Goal: Information Seeking & Learning: Learn about a topic

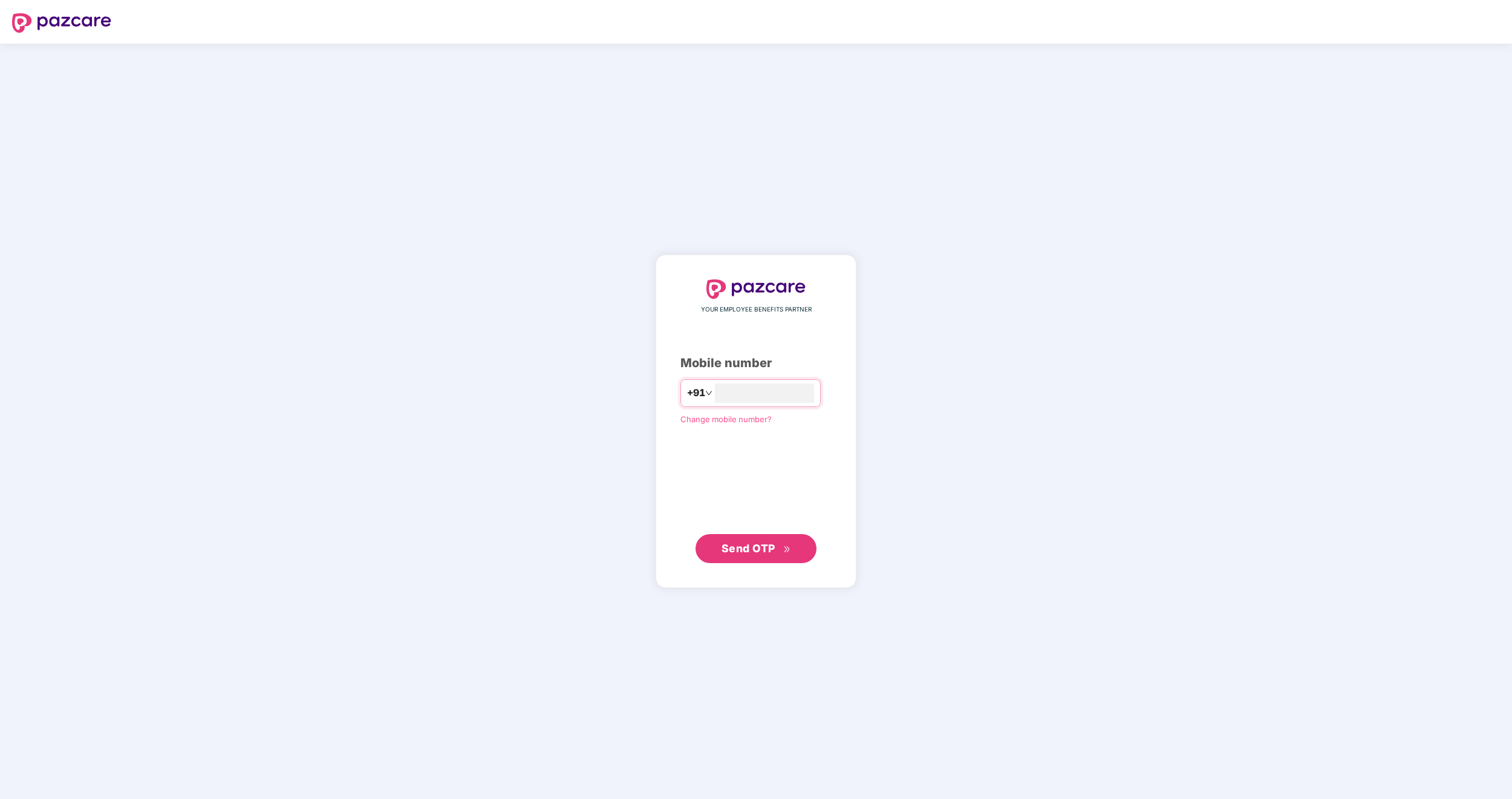
type input "**********"
click at [763, 542] on span "Send OTP" at bounding box center [748, 549] width 54 height 13
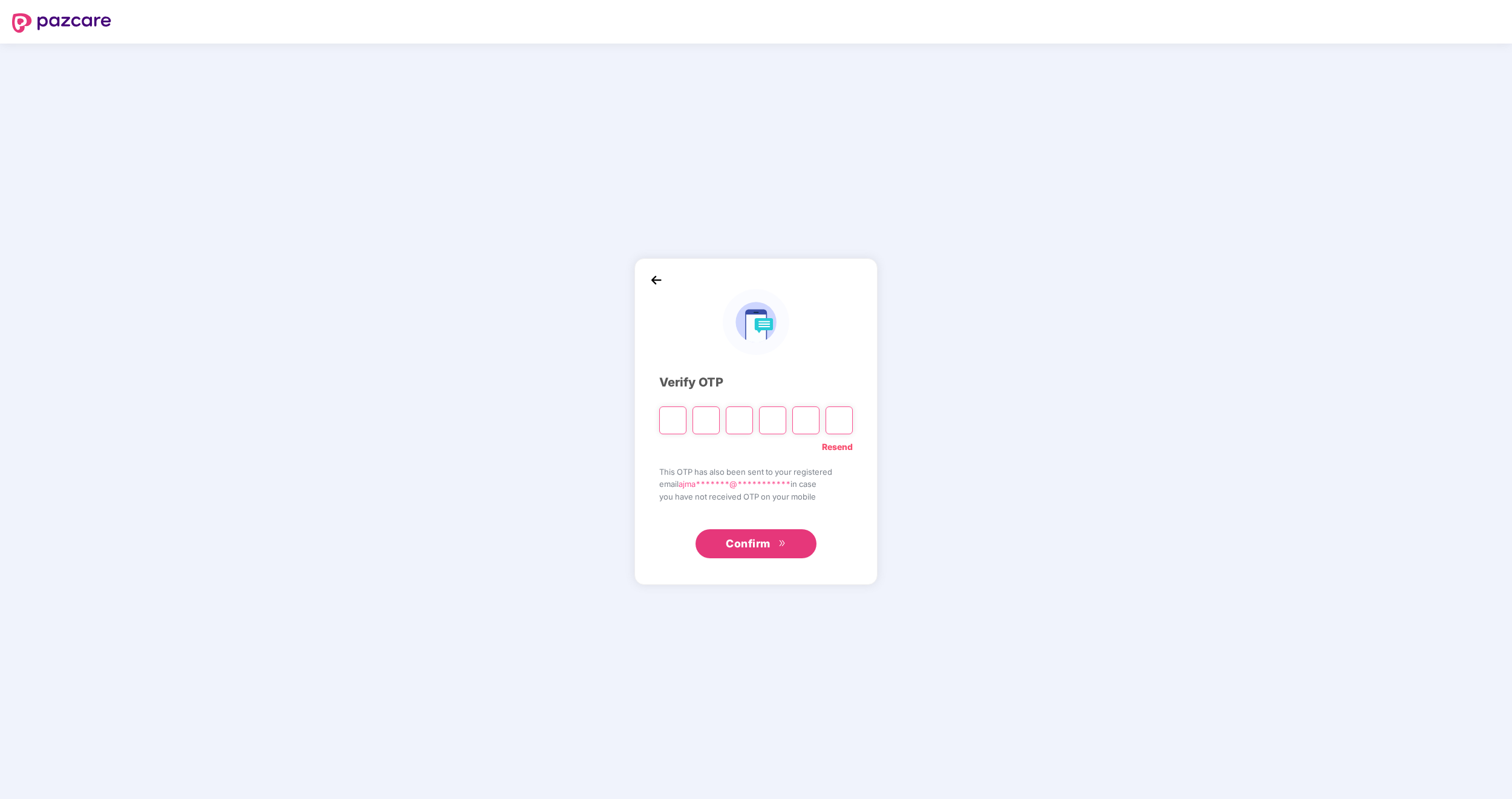
type input "*"
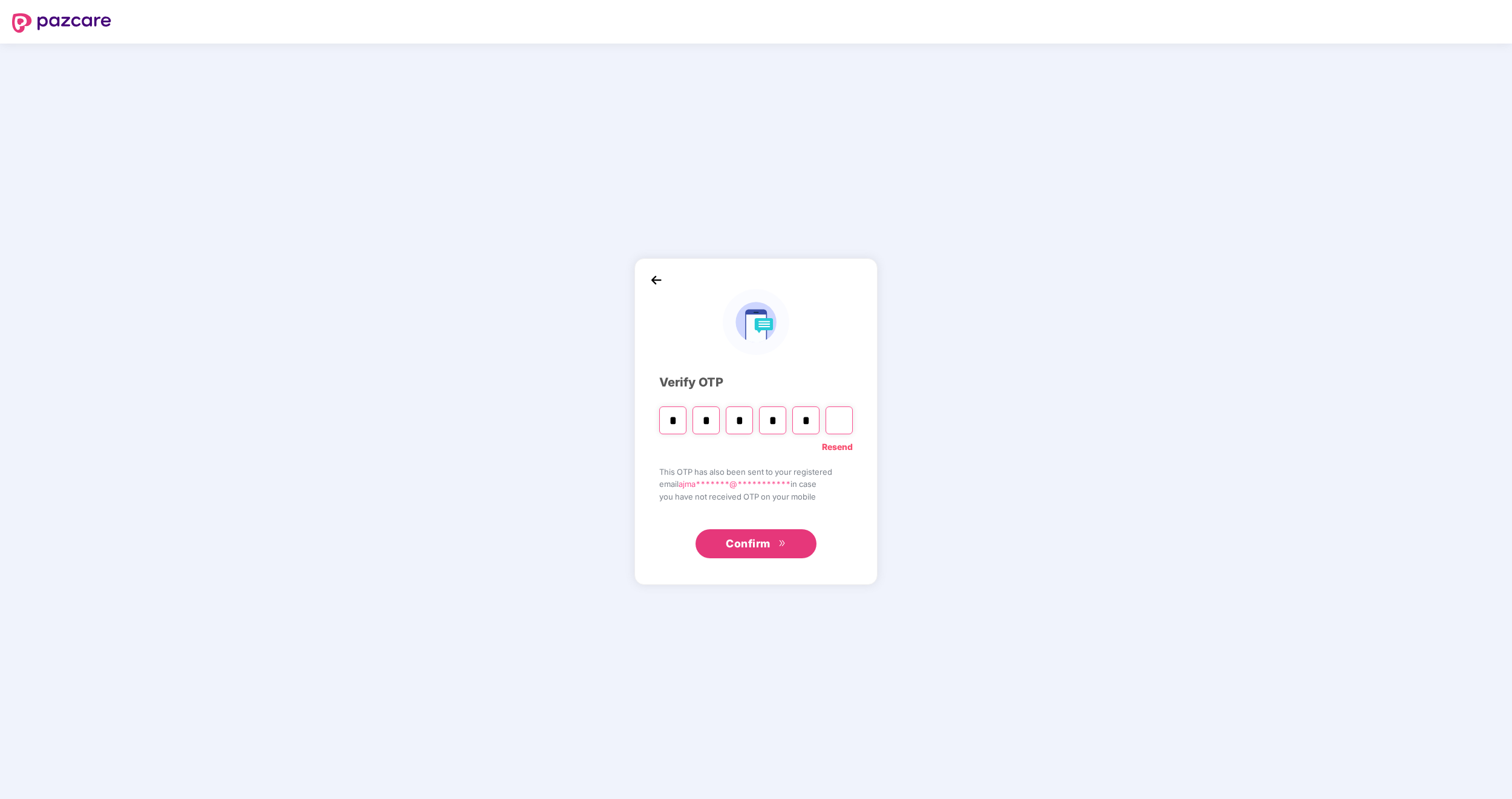
type input "*"
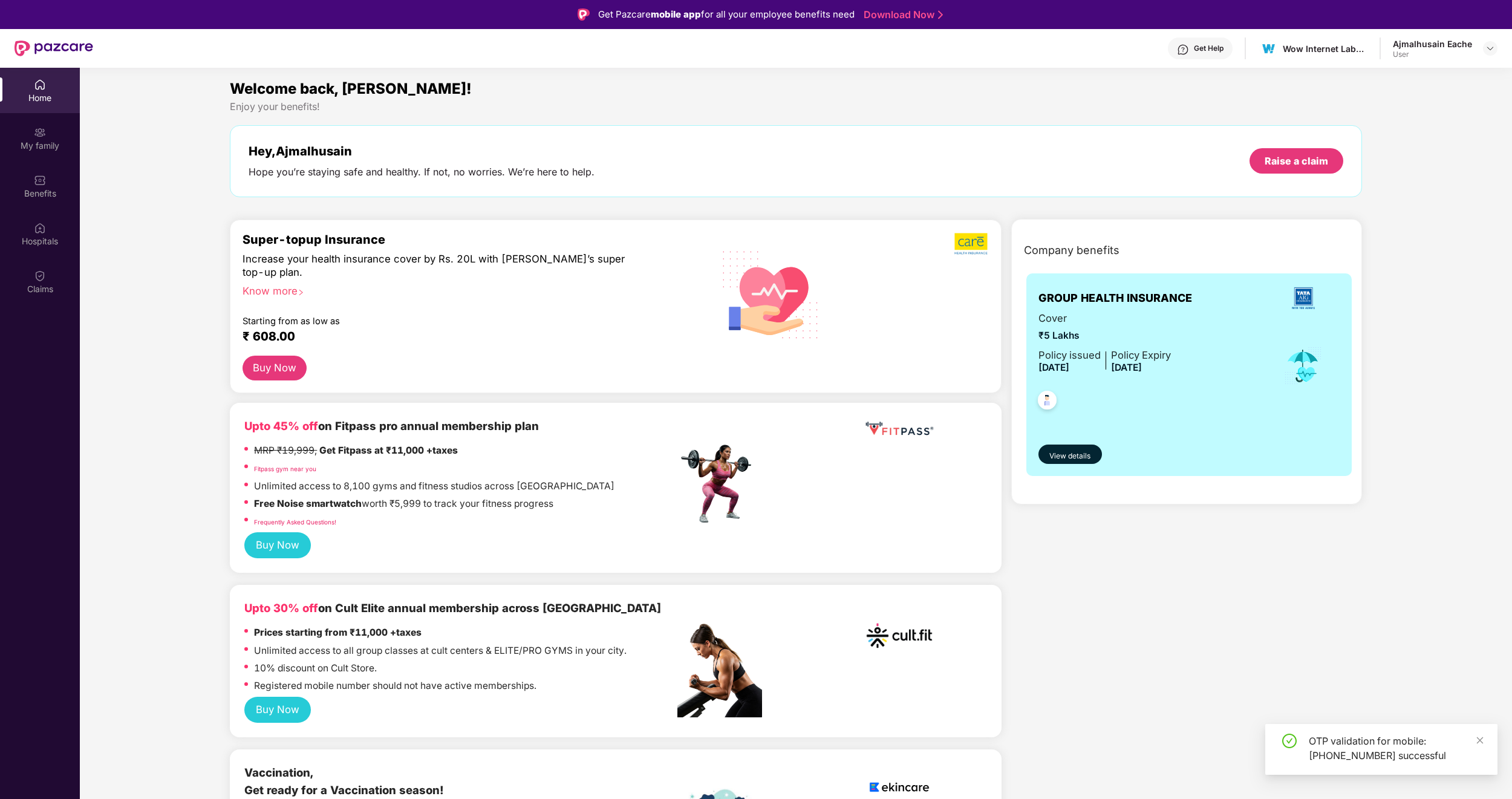
click at [29, 147] on div "My family" at bounding box center [40, 145] width 80 height 12
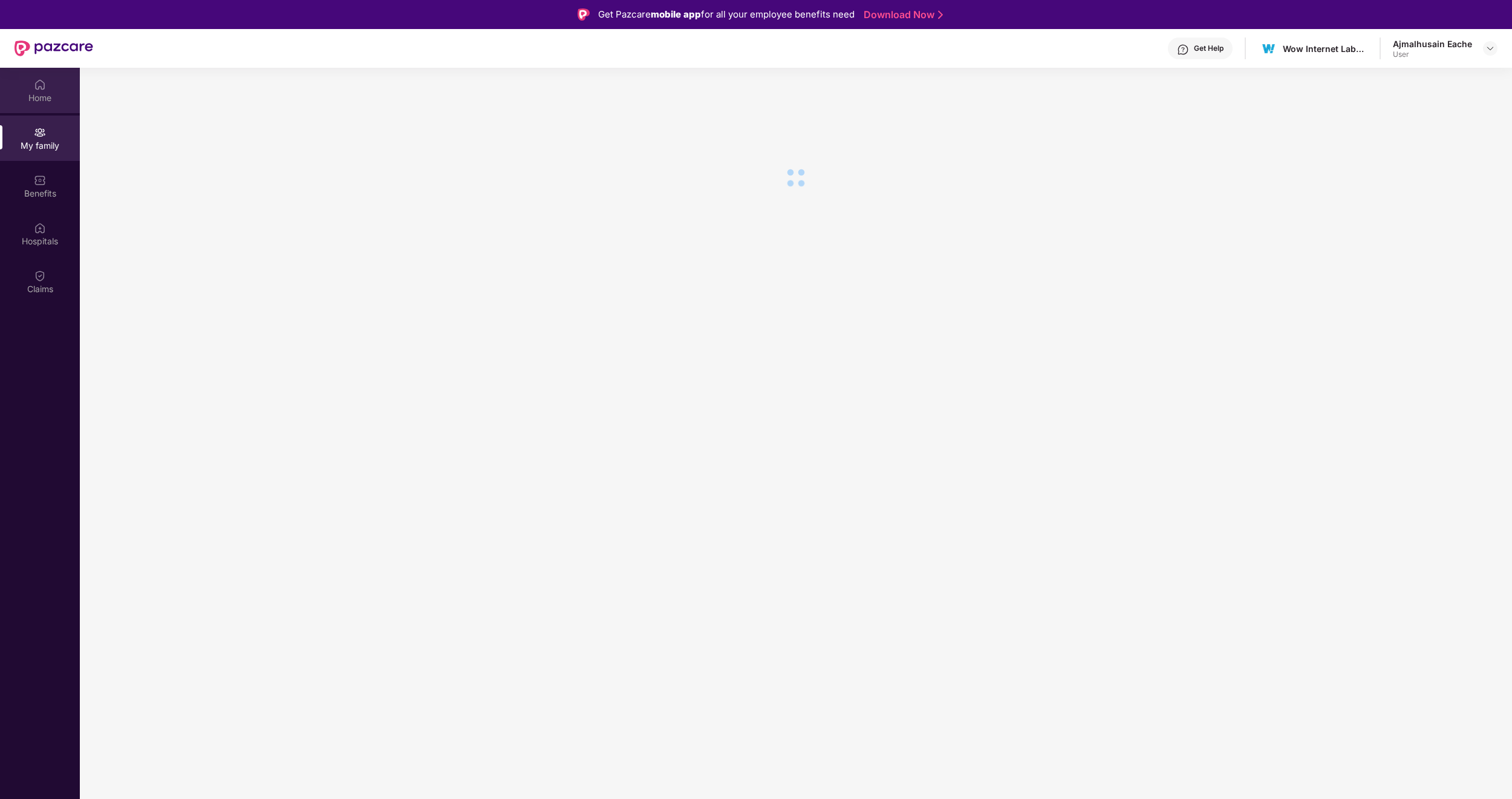
click at [53, 104] on div "Home" at bounding box center [40, 90] width 80 height 45
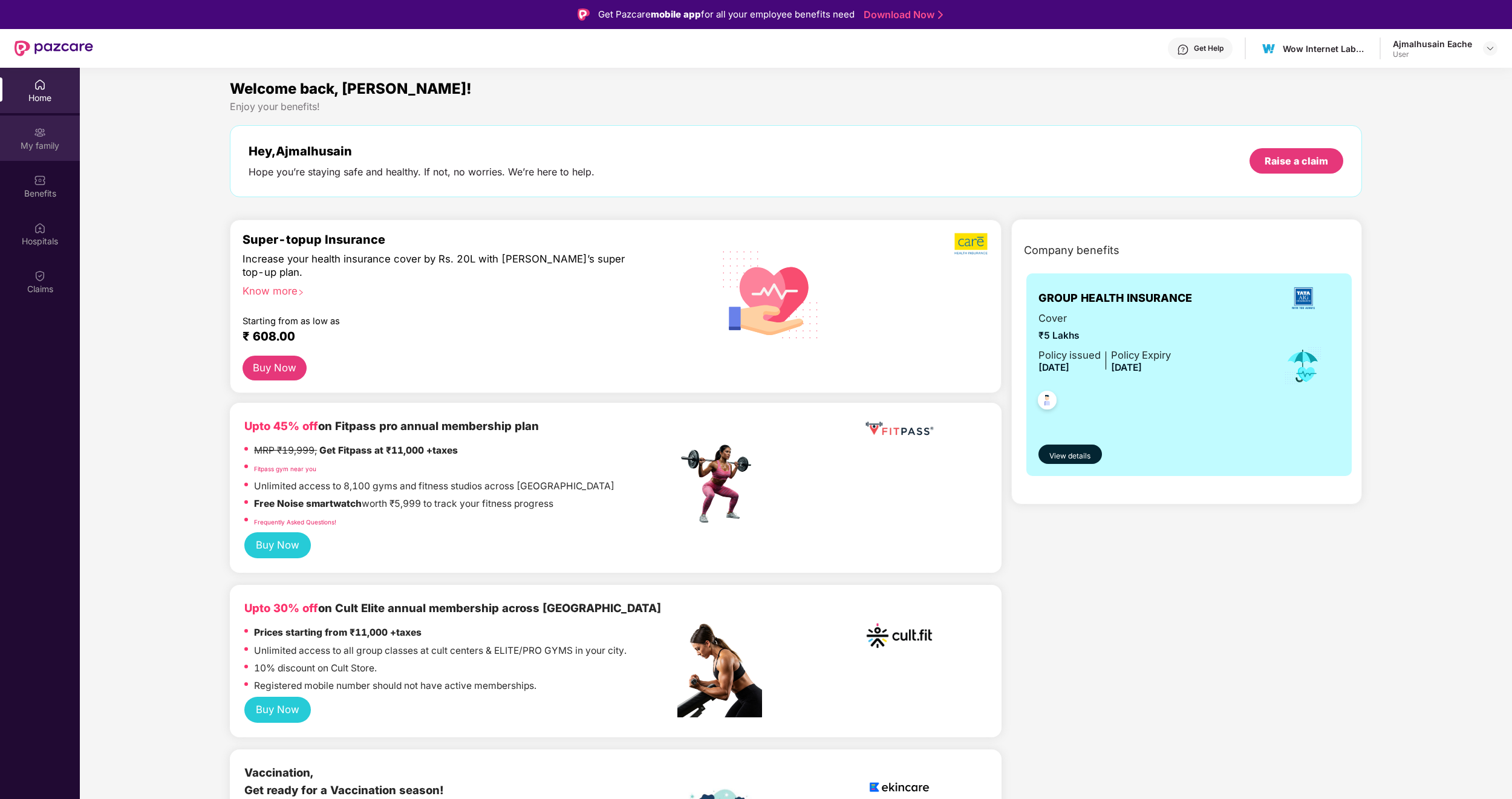
click at [34, 135] on img at bounding box center [40, 132] width 12 height 12
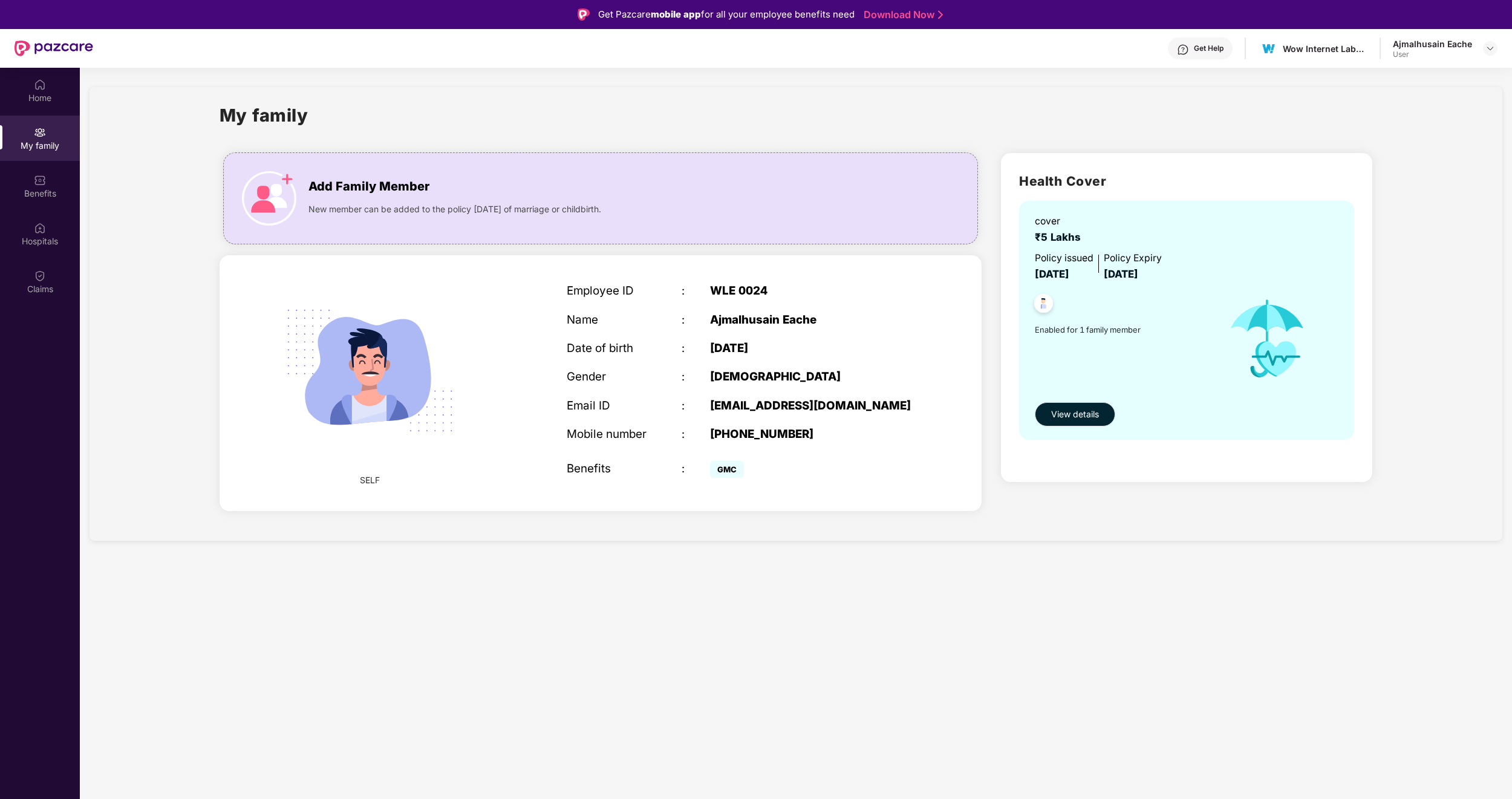
click at [182, 378] on div "My family Add Family Member New member can be added to the policy [DATE] of mar…" at bounding box center [795, 314] width 1412 height 454
click at [1440, 48] on div "Ajmalhusain Eache" at bounding box center [1432, 44] width 80 height 11
click at [1488, 48] on img at bounding box center [1491, 49] width 10 height 10
click at [1393, 223] on div "My family Add Family Member New member can be added to the policy [DATE] of mar…" at bounding box center [795, 314] width 1412 height 454
click at [601, 223] on div "Add Family Member New member can be added to the policy [DATE] of marriage or c…" at bounding box center [600, 198] width 753 height 67
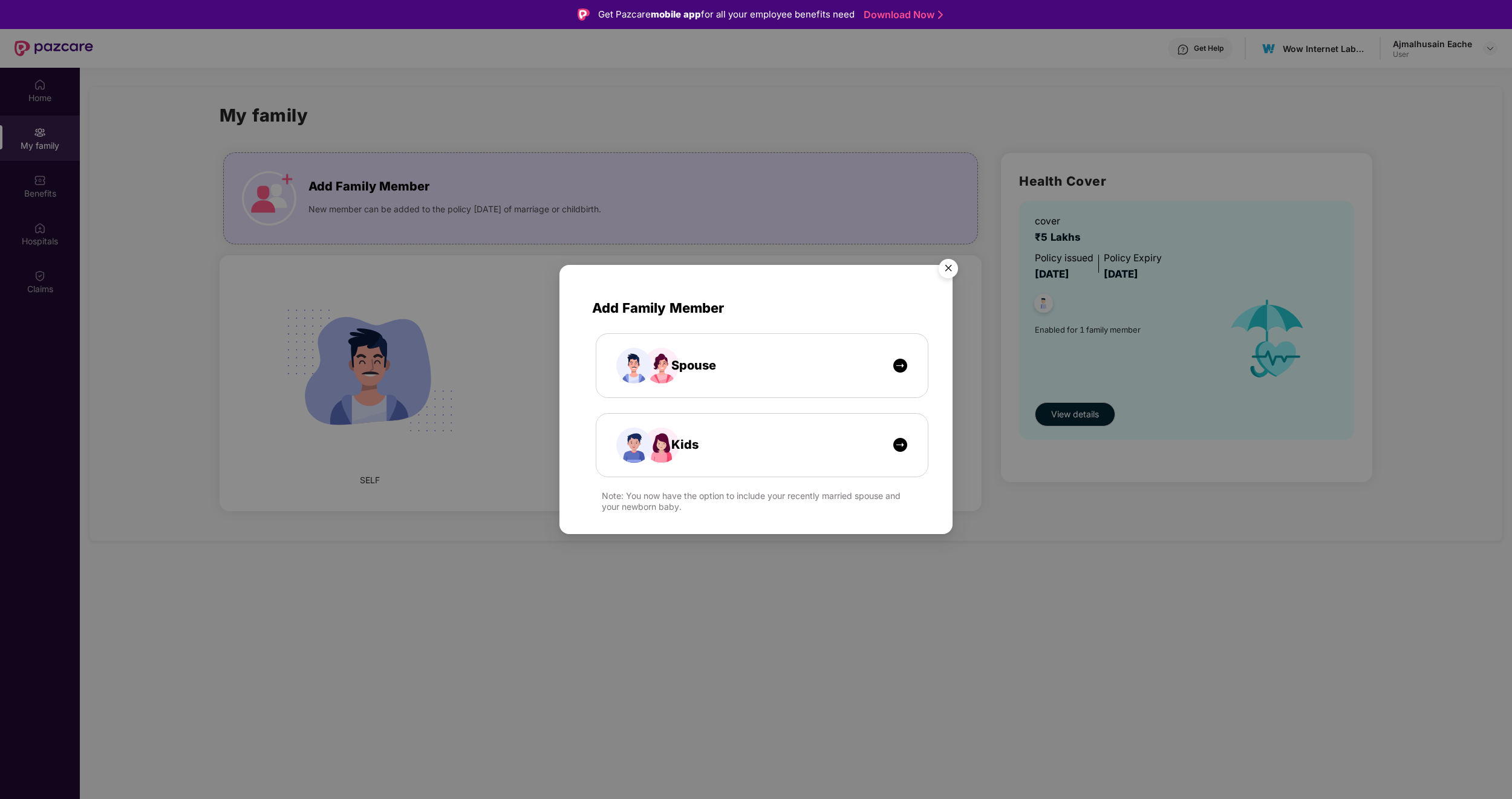
click at [946, 268] on img "Close" at bounding box center [948, 270] width 34 height 34
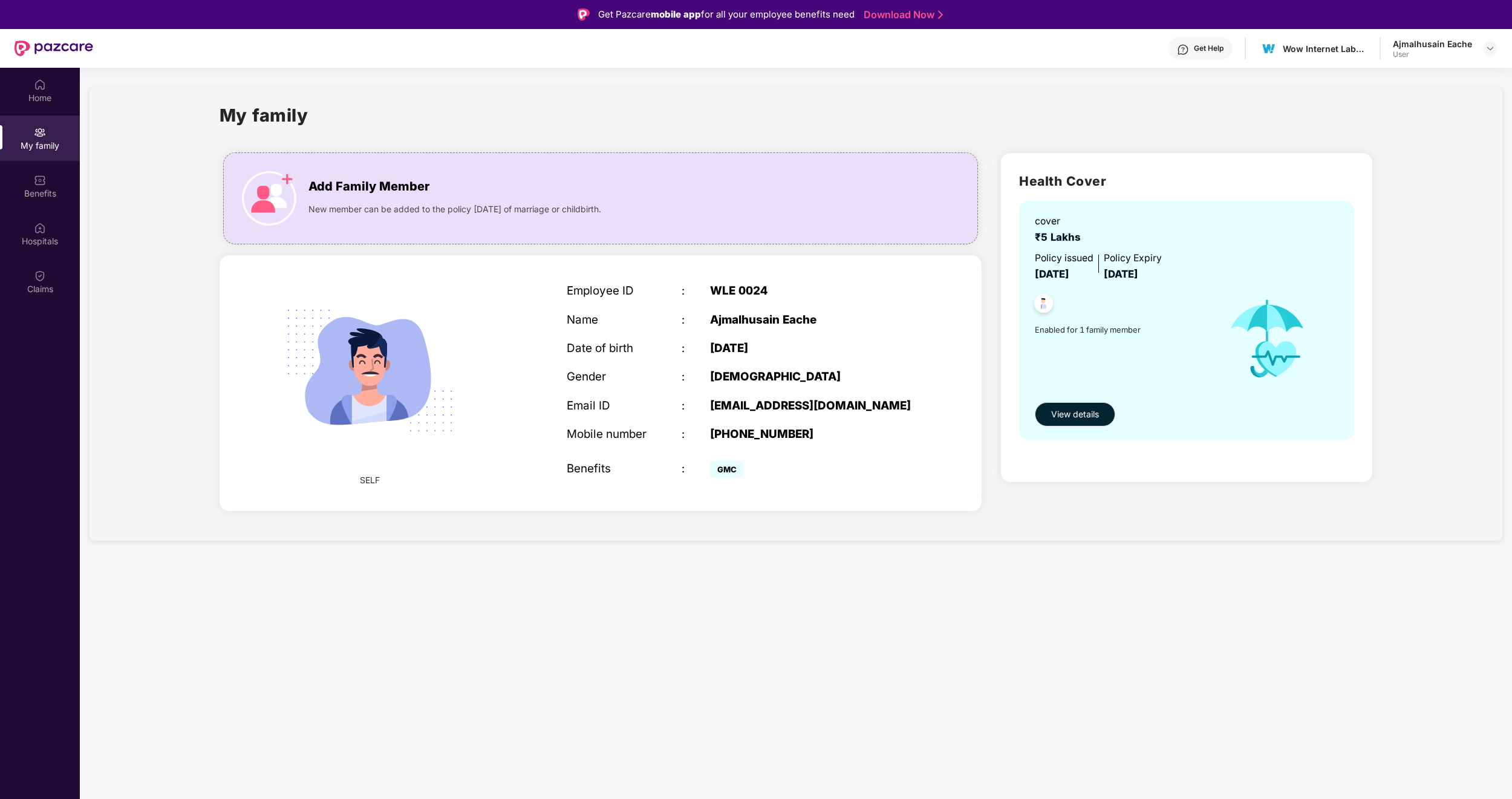
click at [756, 92] on div "My family Add Family Member New member can be added to the policy [DATE] of mar…" at bounding box center [795, 314] width 1412 height 454
click at [1187, 56] on div "Get Help" at bounding box center [1200, 48] width 64 height 22
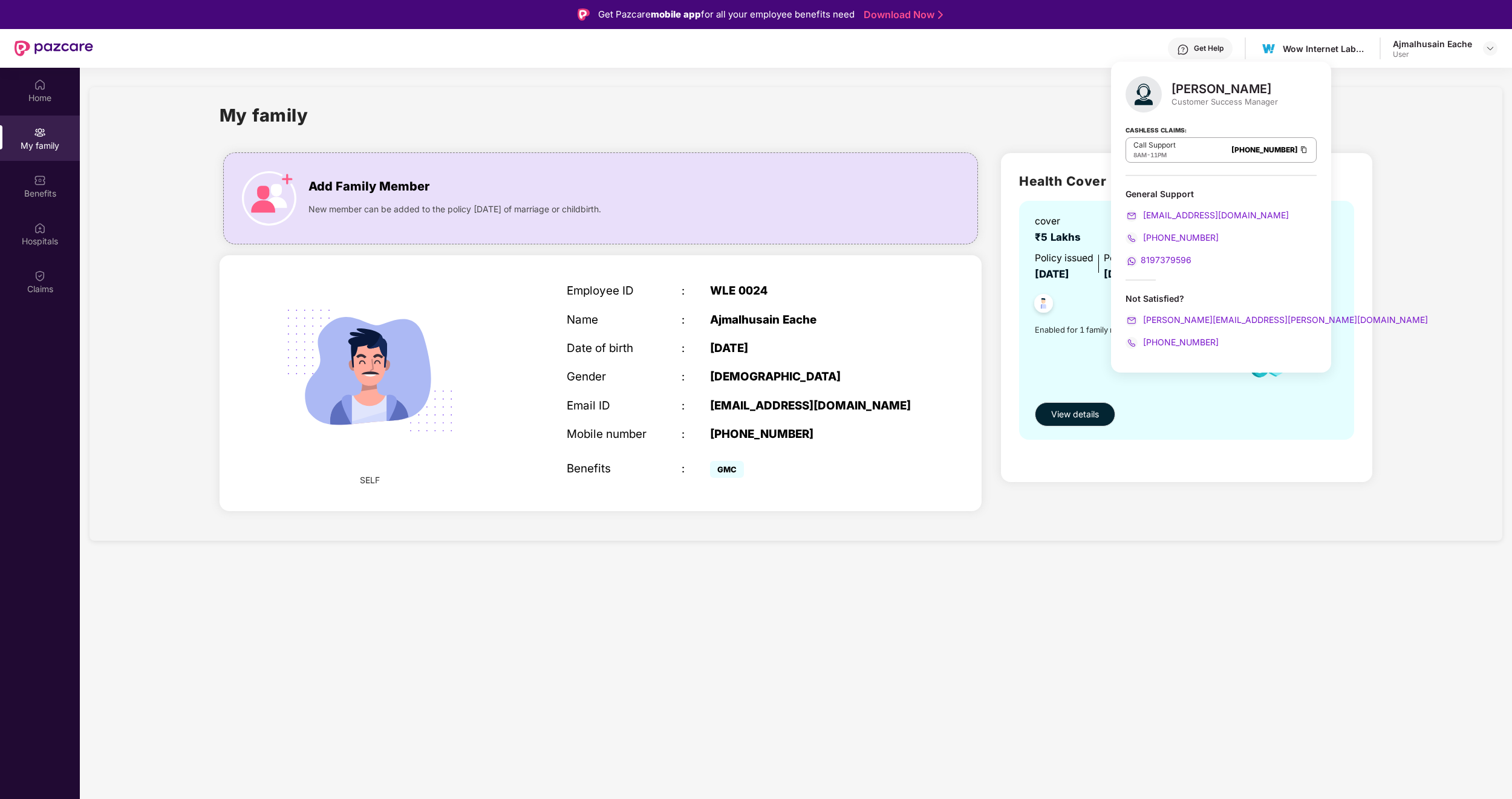
click at [1007, 97] on div "My family Add Family Member New member can be added to the policy [DATE] of mar…" at bounding box center [795, 314] width 1412 height 454
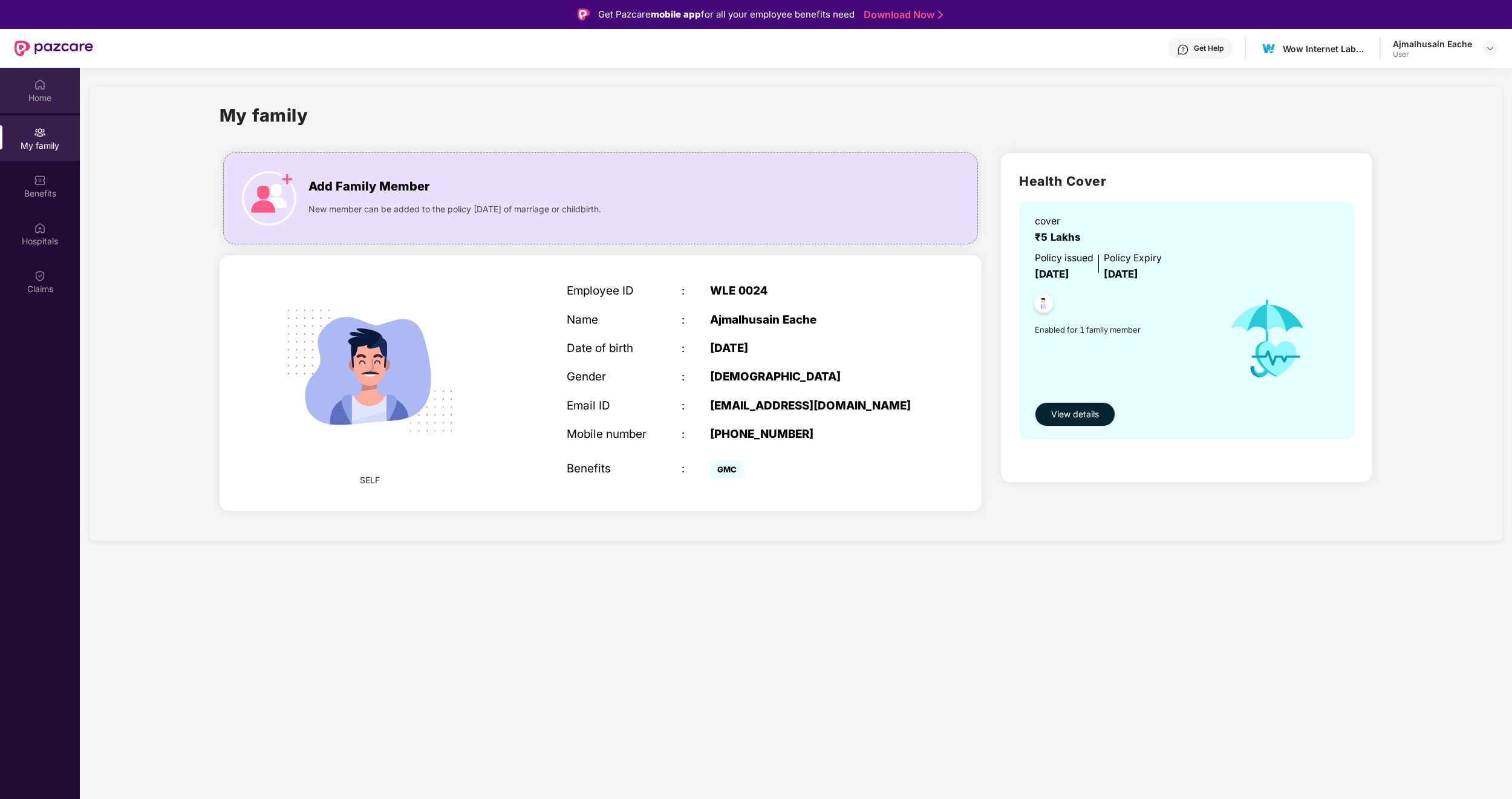
click at [48, 102] on div "Home" at bounding box center [40, 97] width 80 height 12
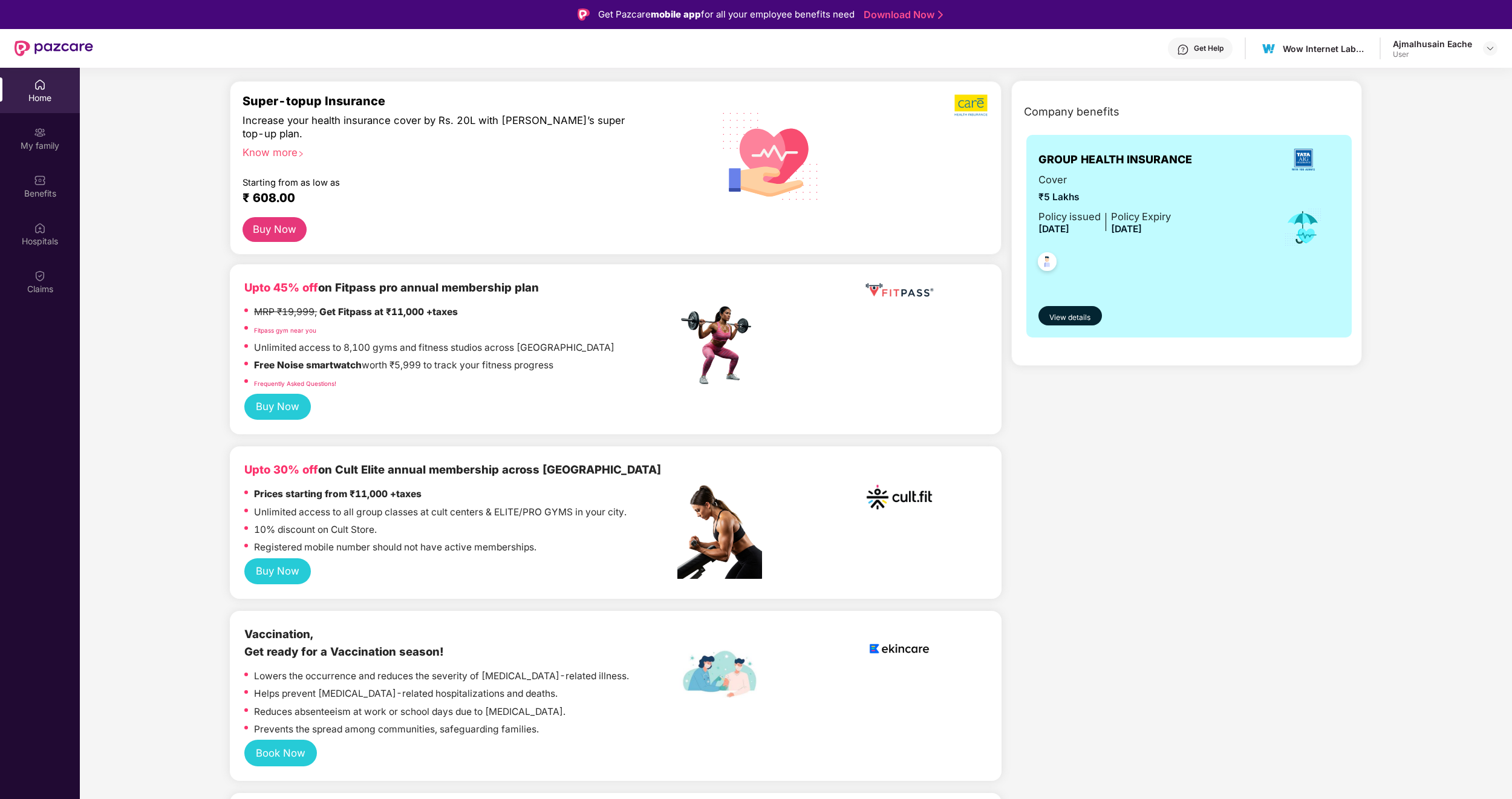
scroll to position [145, 0]
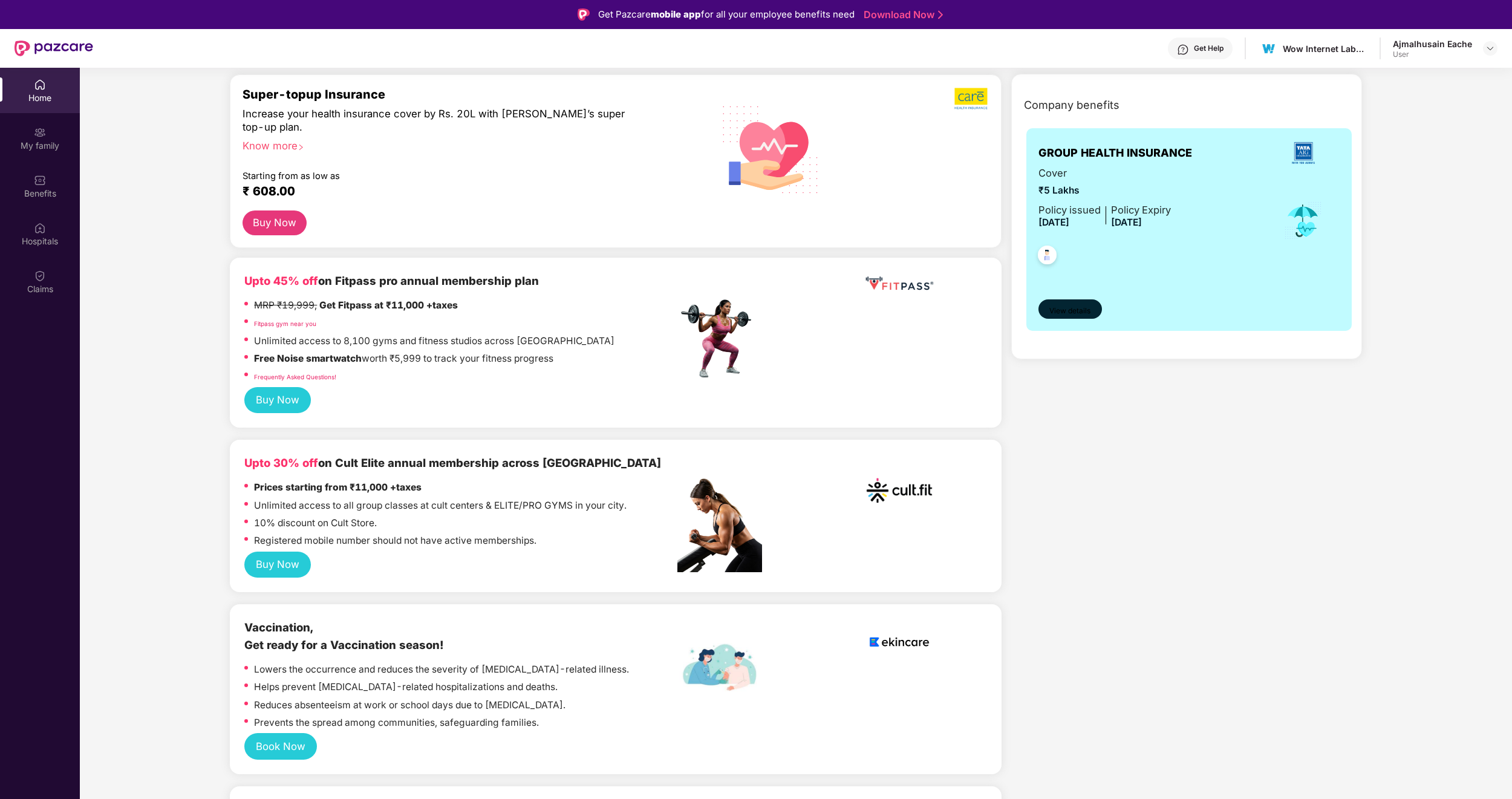
click at [1050, 308] on span "View details" at bounding box center [1070, 311] width 41 height 11
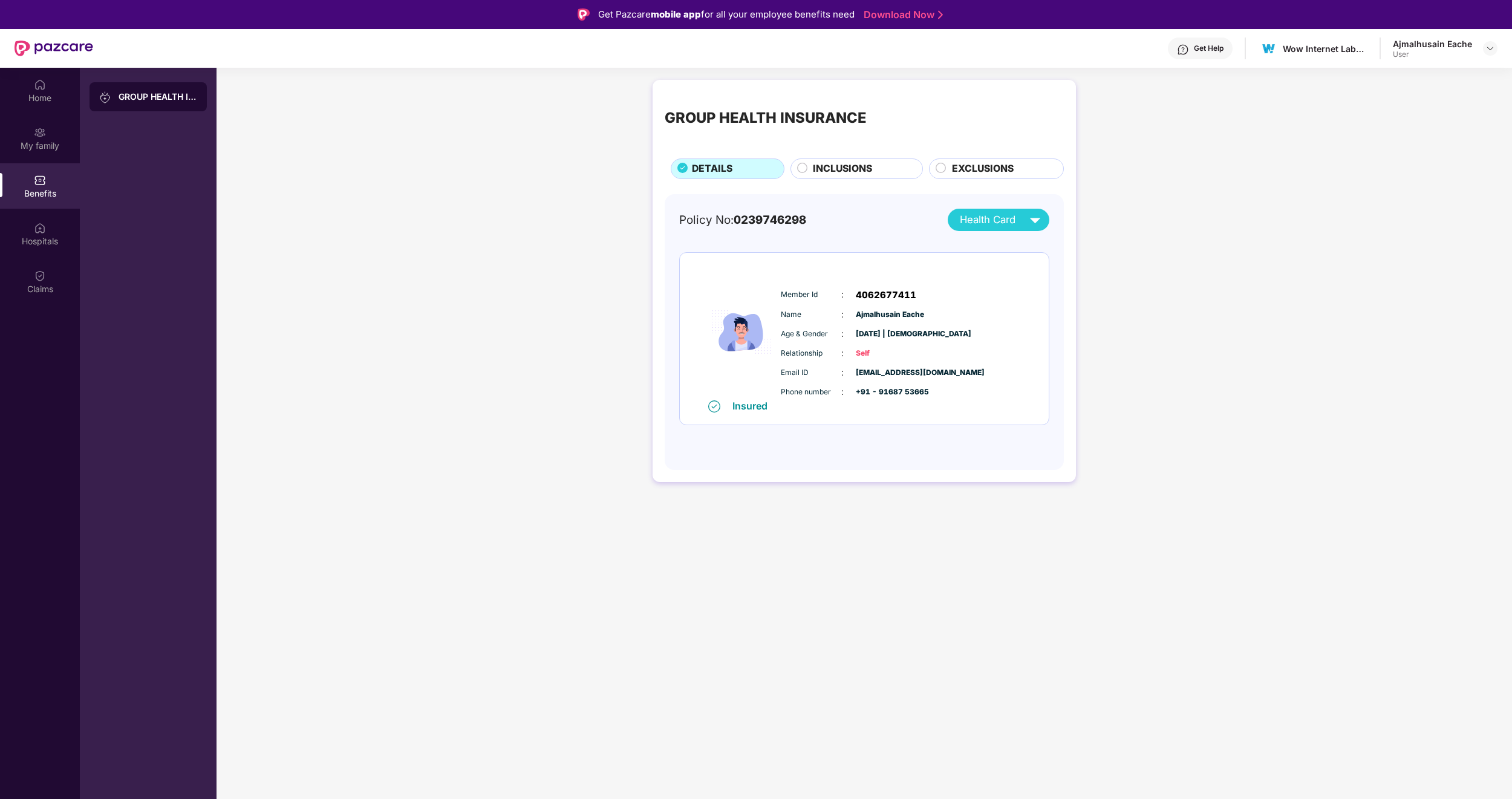
click at [875, 169] on div "INCLUSIONS" at bounding box center [861, 170] width 109 height 17
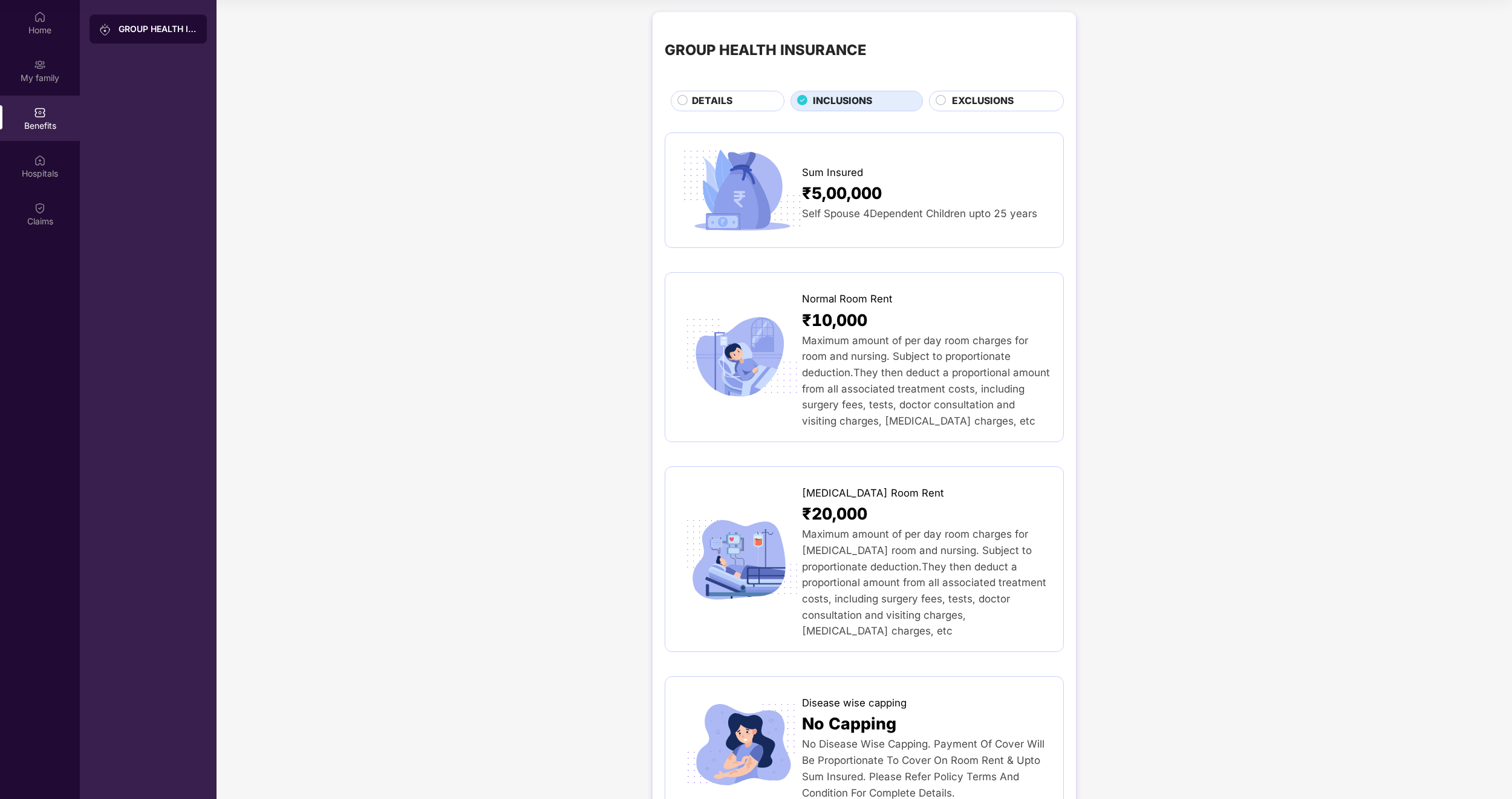
click at [1014, 100] on div "EXCLUSIONS" at bounding box center [1002, 102] width 111 height 17
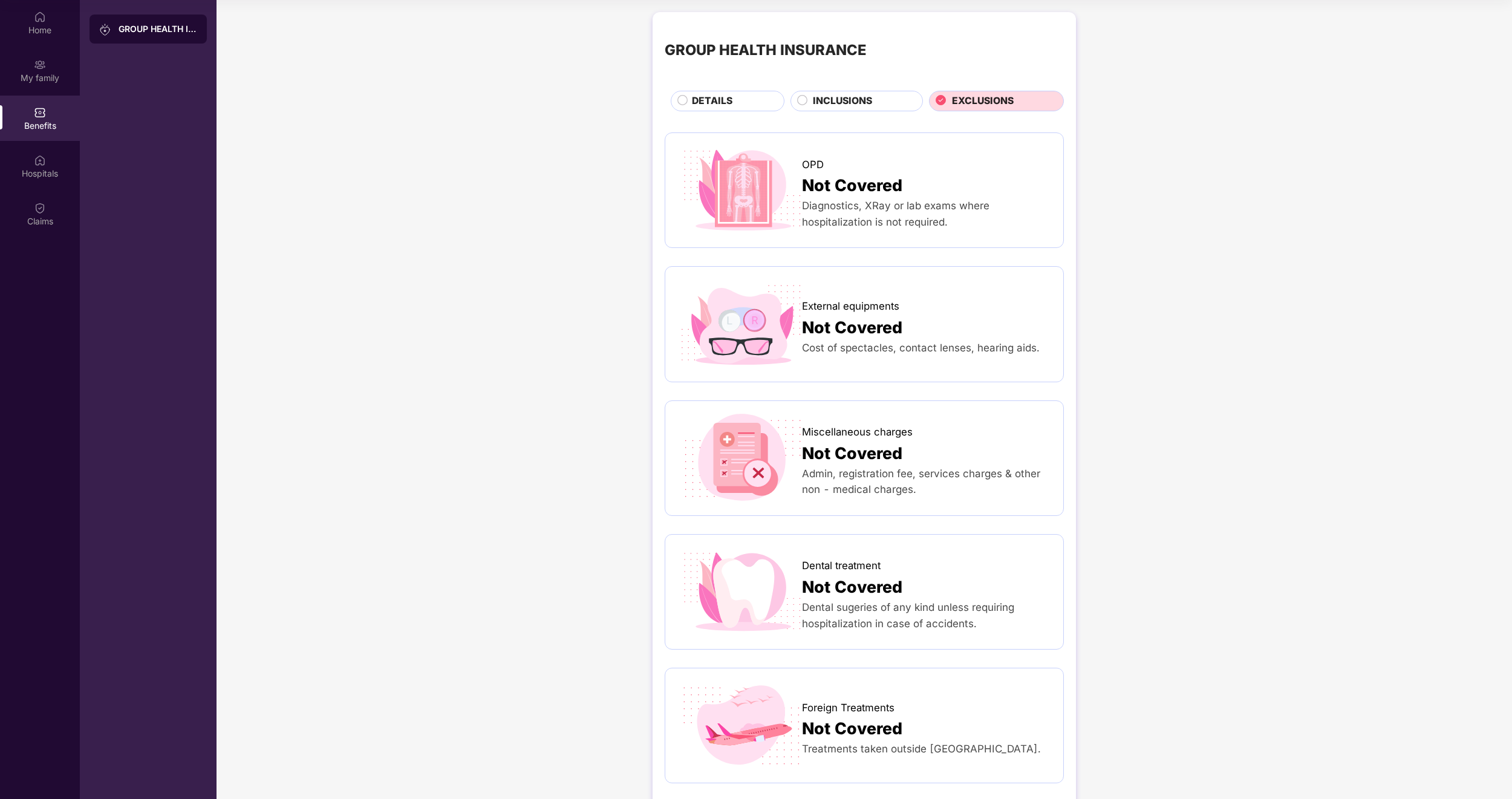
click at [726, 98] on span "DETAILS" at bounding box center [712, 101] width 41 height 15
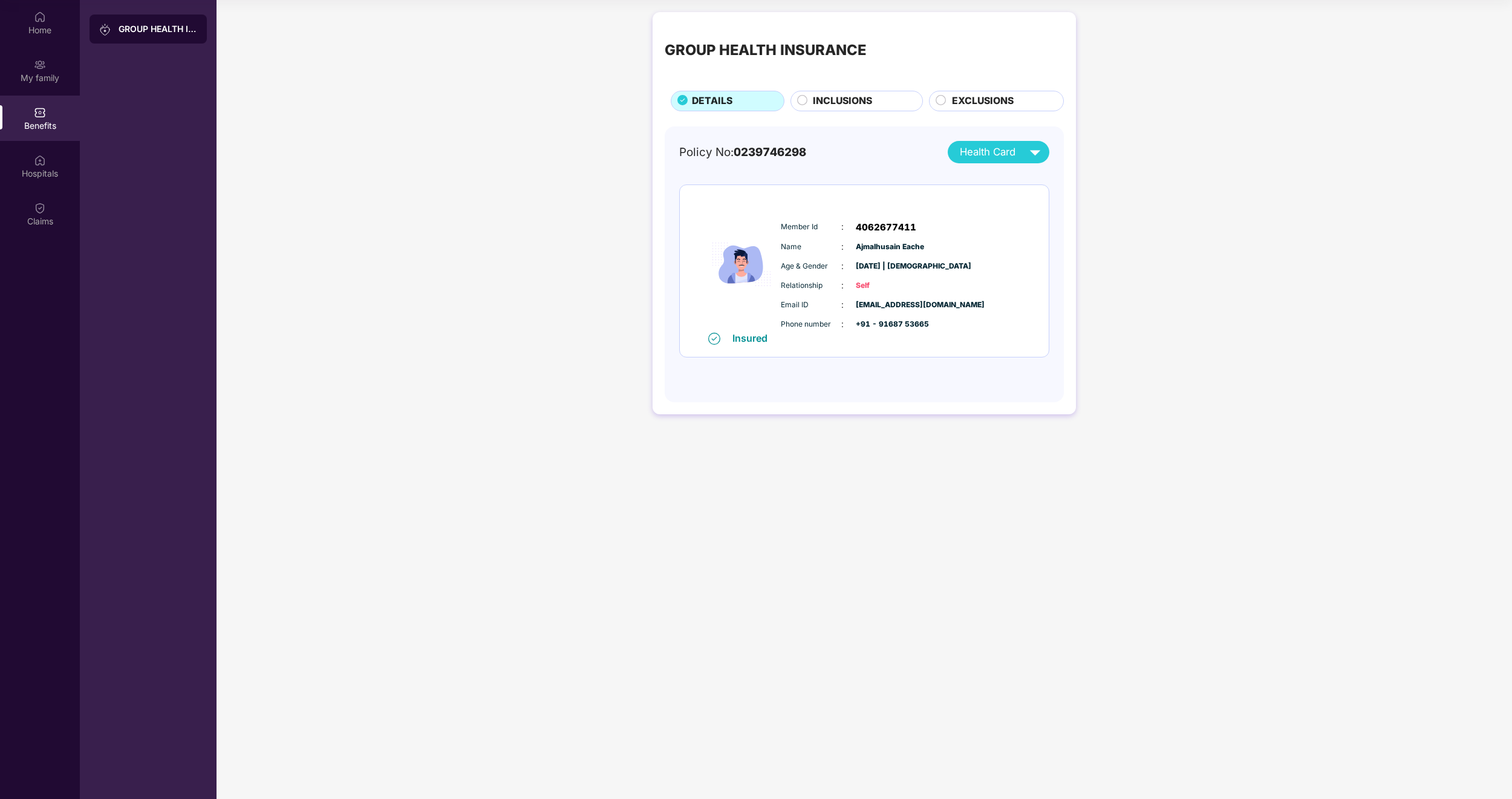
click at [747, 341] on div "Insured" at bounding box center [753, 338] width 42 height 12
click at [768, 341] on div "Insured" at bounding box center [753, 338] width 42 height 12
click at [1005, 158] on span "Health Card" at bounding box center [988, 152] width 56 height 16
click at [812, 147] on div "Policy No: 0239746298 Health Card" at bounding box center [864, 152] width 370 height 22
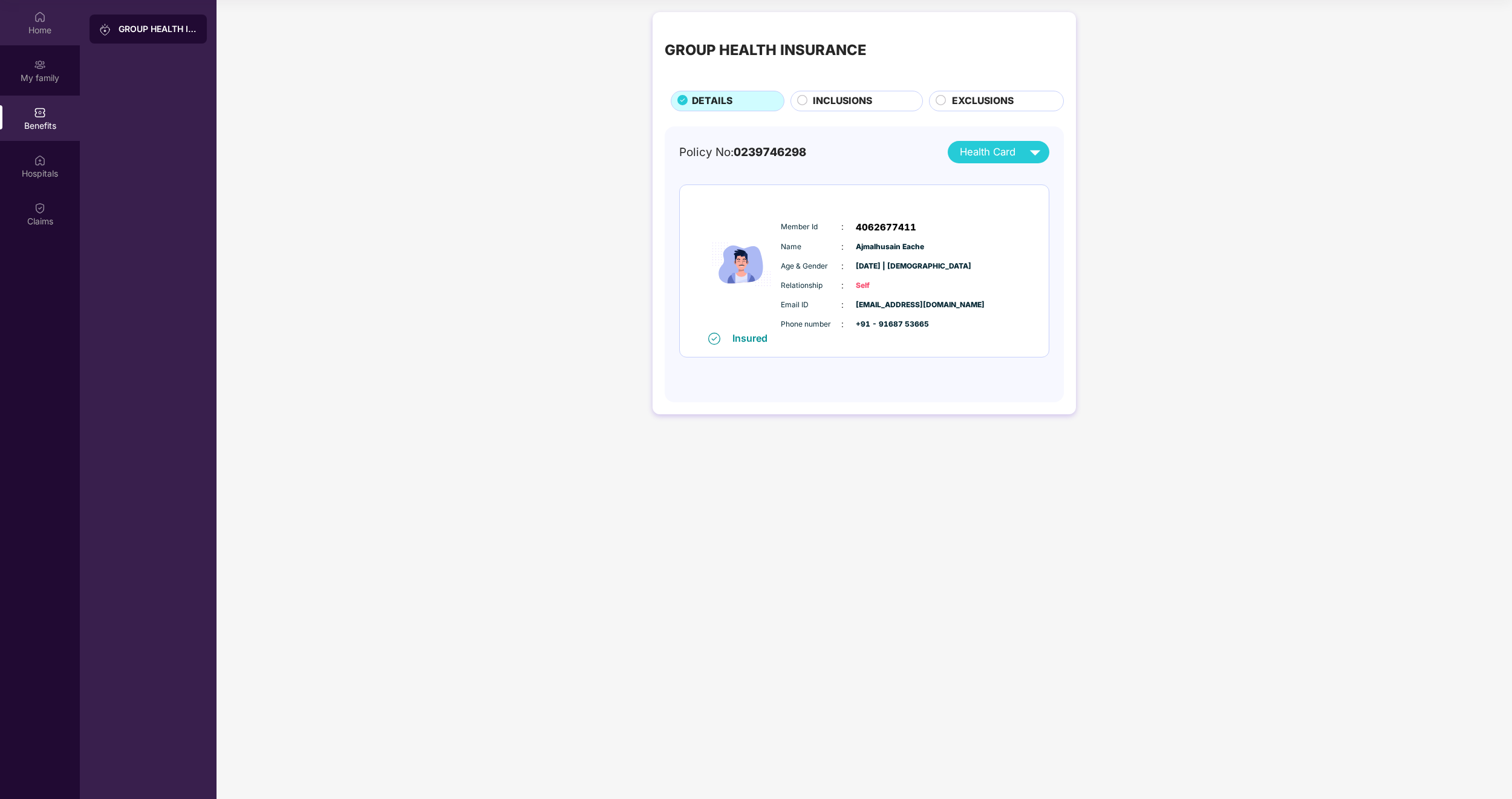
click at [52, 38] on div "Home" at bounding box center [40, 22] width 80 height 45
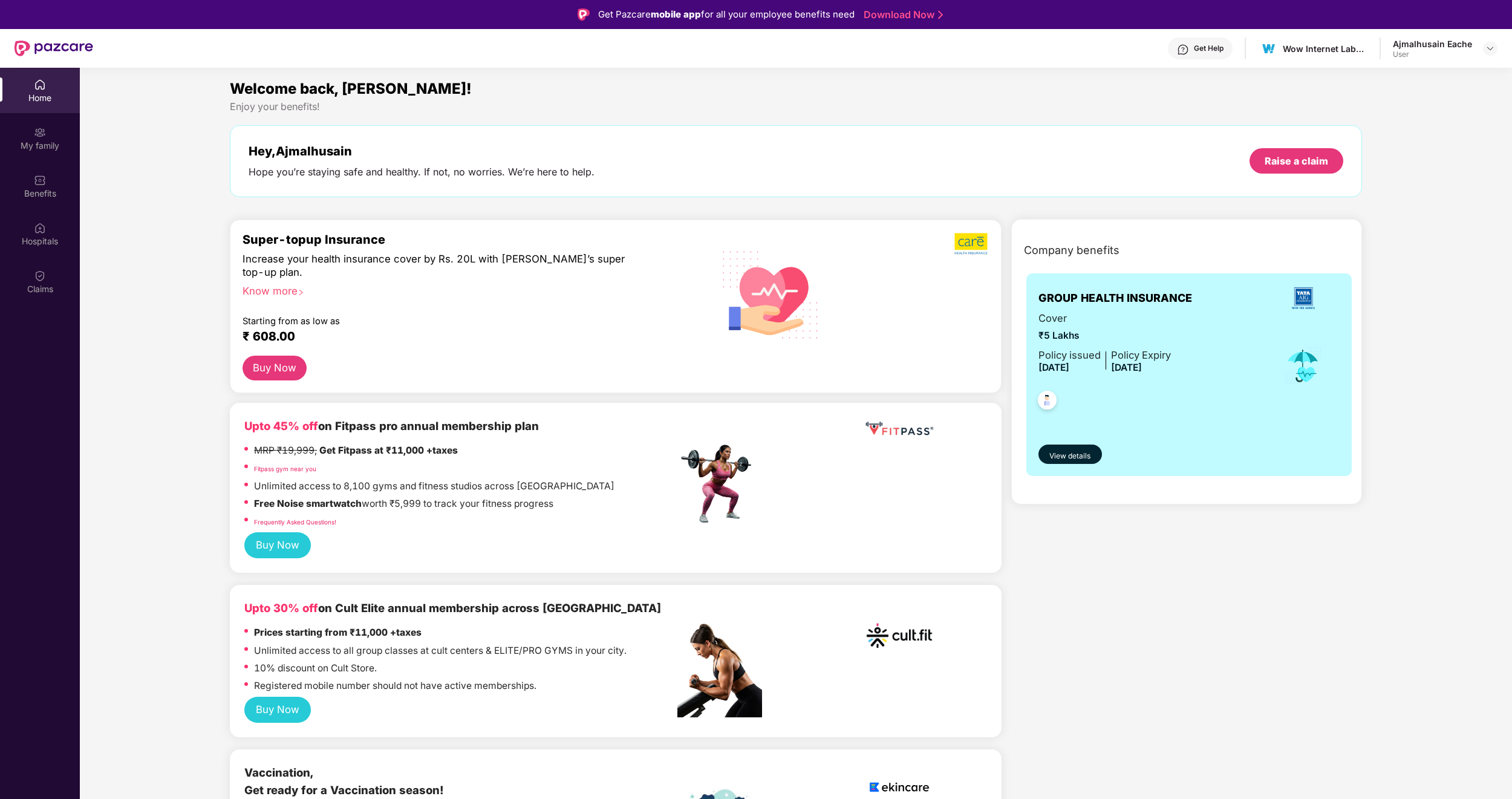
click at [1451, 45] on div "Ajmalhusain Eache" at bounding box center [1432, 44] width 80 height 11
click at [1489, 46] on img at bounding box center [1491, 49] width 10 height 10
